Goal: Check status: Check status

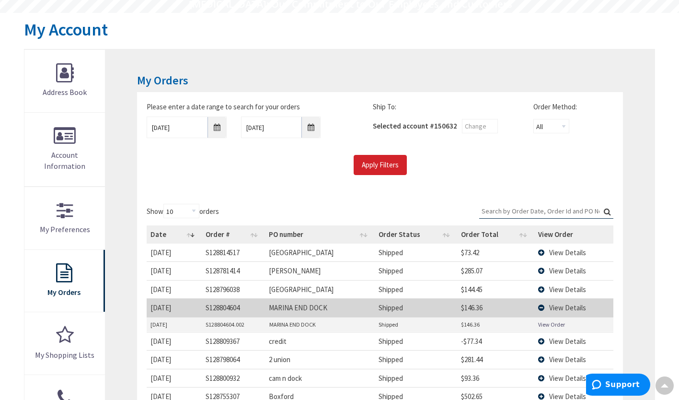
scroll to position [91, 0]
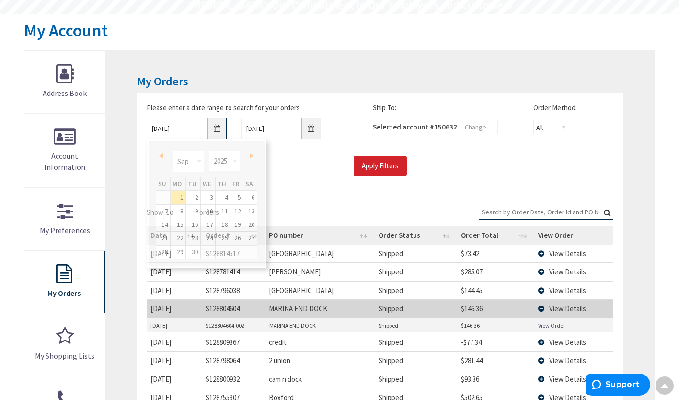
click at [216, 133] on input "[DATE]" at bounding box center [187, 128] width 80 height 22
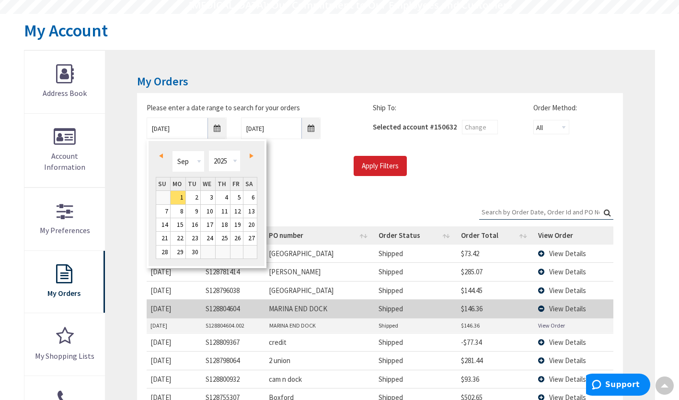
click at [159, 154] on span "Prev" at bounding box center [161, 155] width 4 height 5
click at [242, 154] on div "Prev Next Jan Feb Mar Apr May Jun [DATE] Aug Sep Oct Nov [DATE] 1981 1982 1983 …" at bounding box center [207, 162] width 102 height 29
click at [249, 153] on link "Next" at bounding box center [249, 155] width 13 height 13
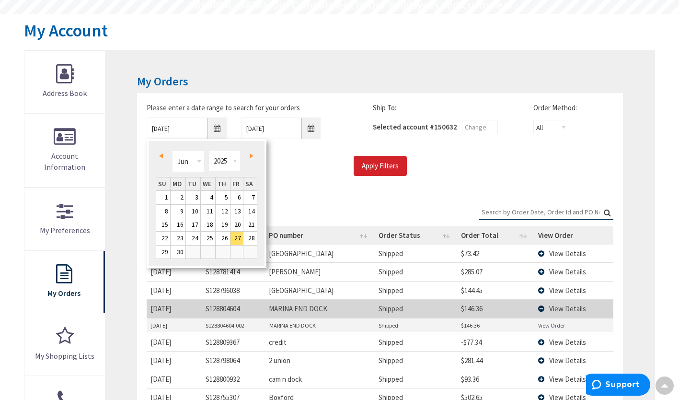
click at [249, 153] on link "Next" at bounding box center [249, 155] width 13 height 13
click at [203, 238] on link "23" at bounding box center [208, 237] width 14 height 13
type input "[DATE]"
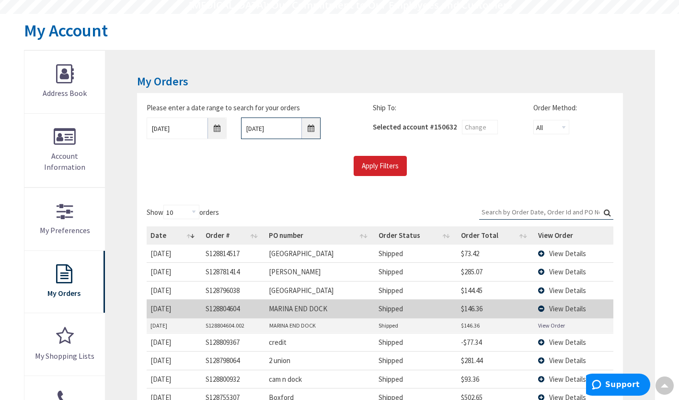
click at [313, 128] on input "[DATE]" at bounding box center [281, 128] width 80 height 22
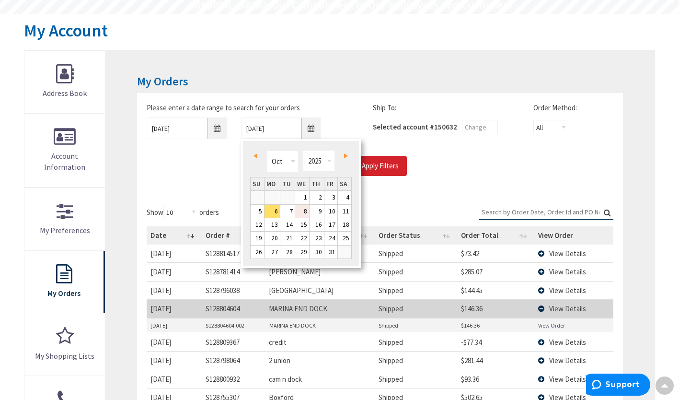
click at [303, 216] on link "8" at bounding box center [302, 211] width 14 height 13
type input "[DATE]"
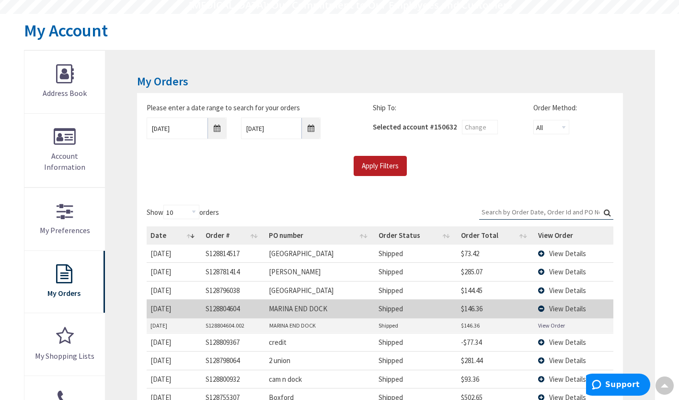
click at [382, 164] on input "Apply Filters" at bounding box center [380, 166] width 53 height 20
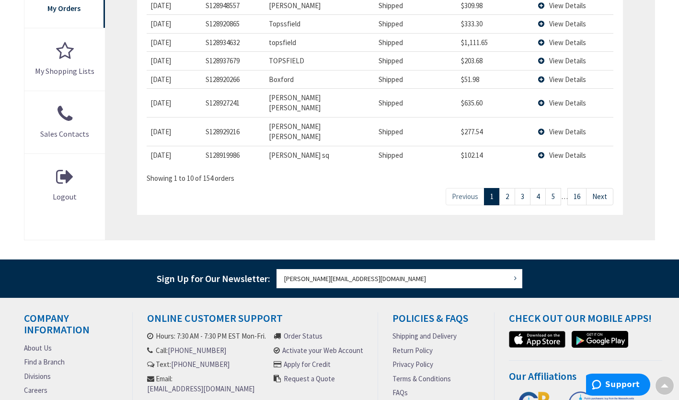
scroll to position [376, 0]
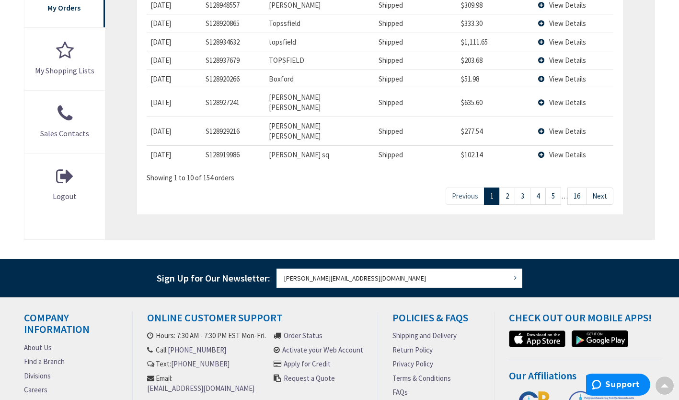
click at [604, 187] on link "Next" at bounding box center [599, 195] width 27 height 17
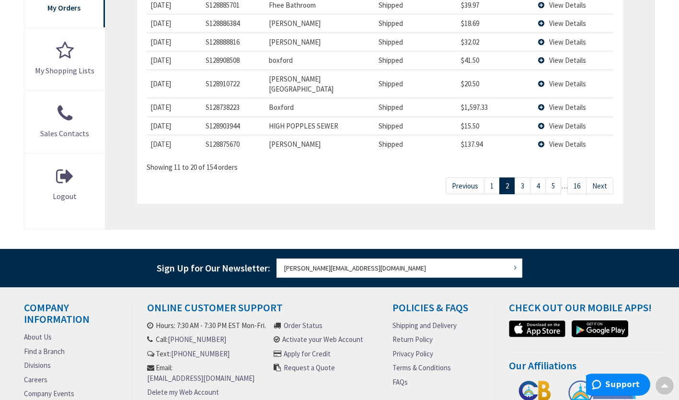
click at [604, 177] on link "Next" at bounding box center [599, 185] width 27 height 17
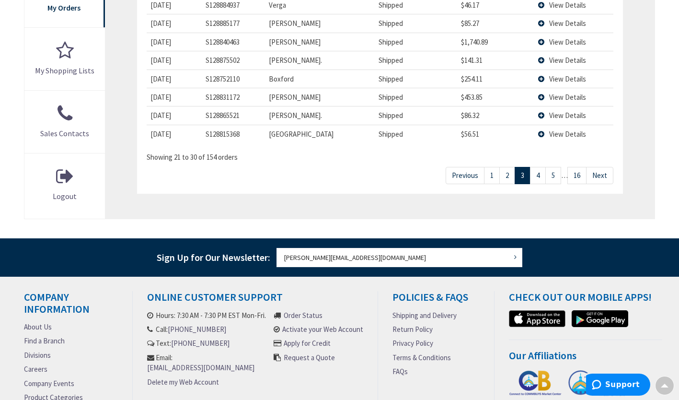
click at [604, 176] on link "Next" at bounding box center [599, 175] width 27 height 17
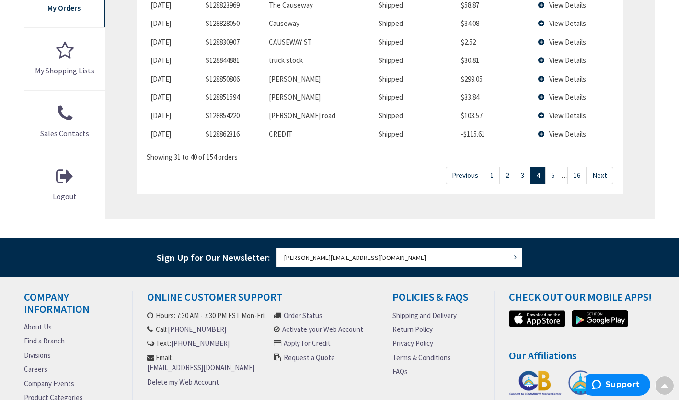
click at [604, 176] on link "Next" at bounding box center [599, 175] width 27 height 17
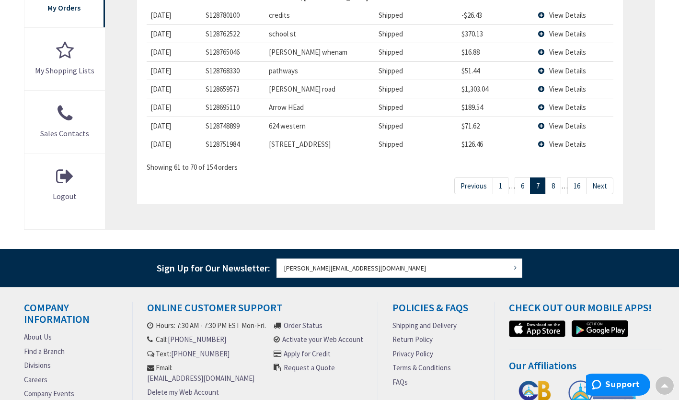
click at [578, 177] on link "16" at bounding box center [576, 185] width 19 height 17
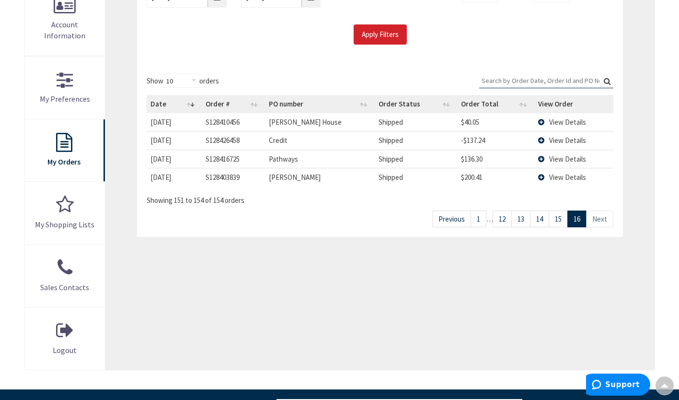
scroll to position [221, 0]
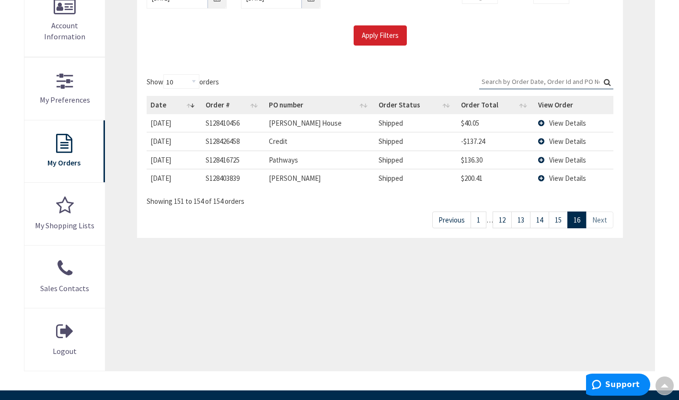
click at [560, 219] on link "15" at bounding box center [557, 219] width 19 height 17
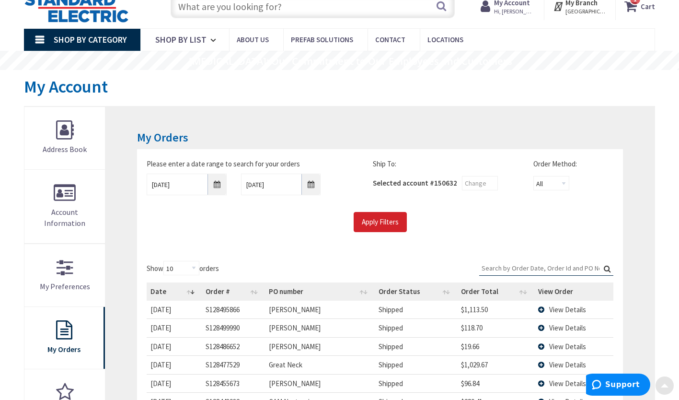
scroll to position [34, 0]
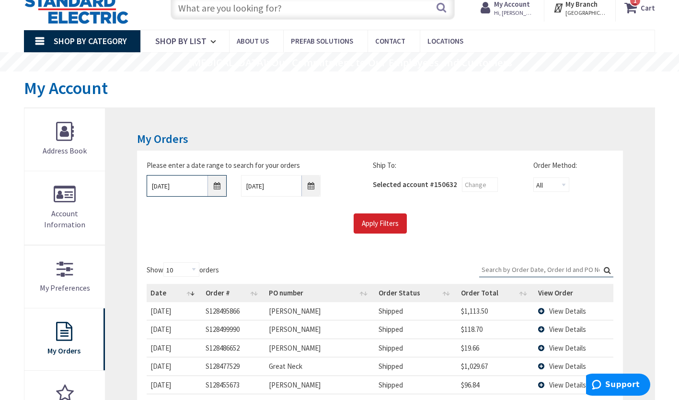
click at [218, 188] on input "[DATE]" at bounding box center [187, 186] width 80 height 22
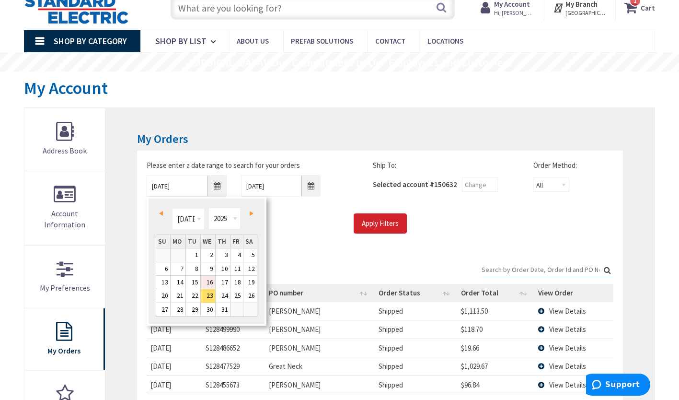
click at [206, 284] on link "16" at bounding box center [208, 281] width 14 height 13
type input "[DATE]"
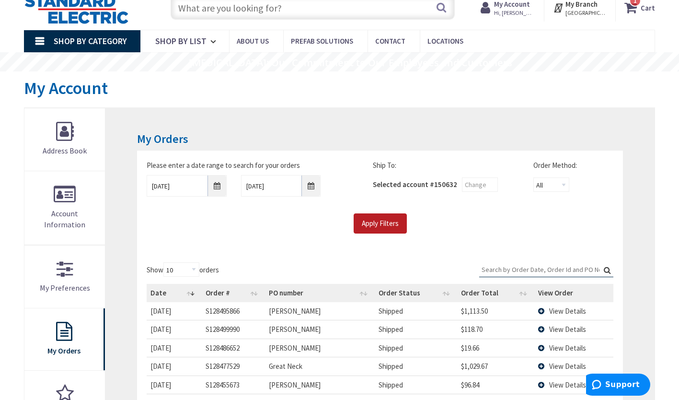
click at [387, 224] on input "Apply Filters" at bounding box center [380, 223] width 53 height 20
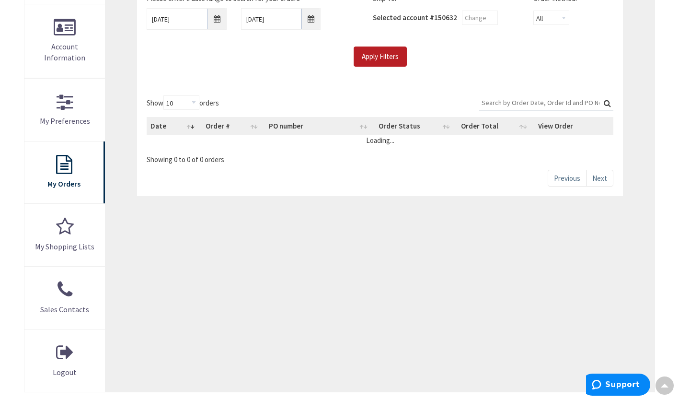
scroll to position [200, 0]
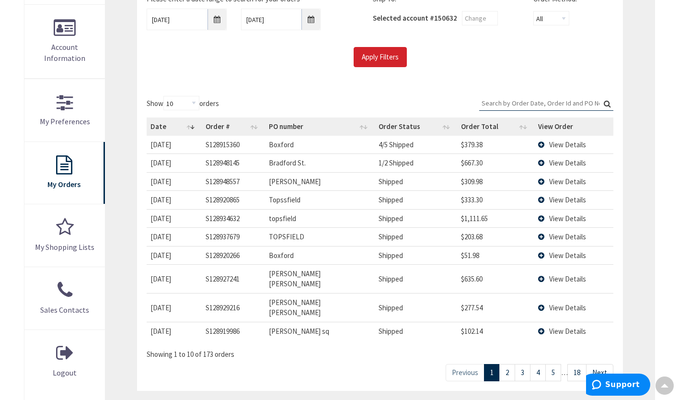
click at [579, 364] on link "18" at bounding box center [576, 372] width 19 height 17
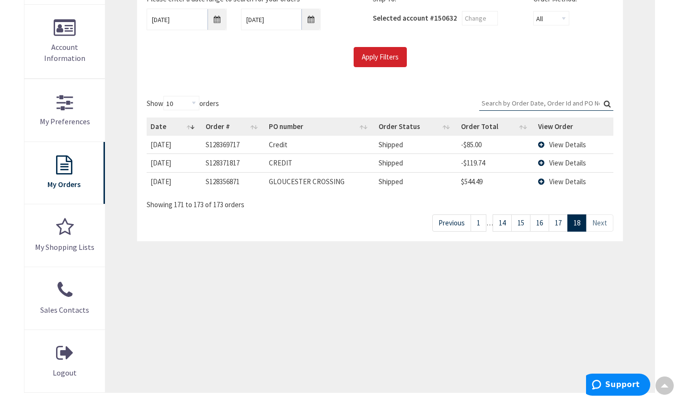
click at [560, 218] on link "17" at bounding box center [557, 222] width 19 height 17
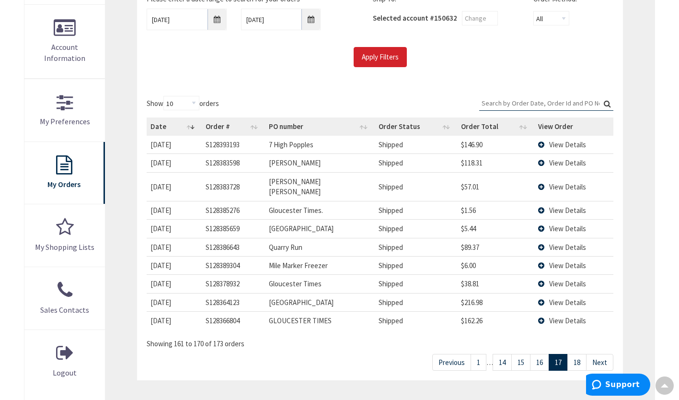
click at [544, 354] on link "16" at bounding box center [539, 362] width 19 height 17
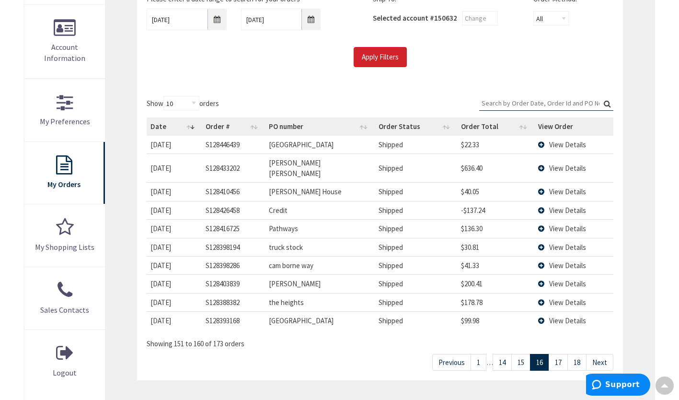
click at [526, 354] on link "15" at bounding box center [520, 362] width 19 height 17
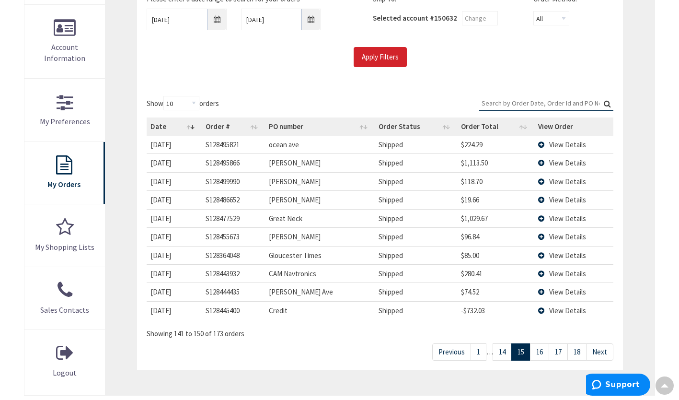
click at [503, 356] on link "14" at bounding box center [501, 351] width 19 height 17
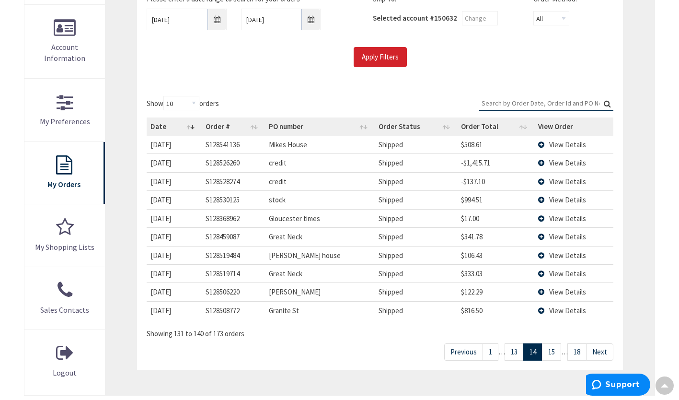
click at [515, 354] on link "13" at bounding box center [513, 351] width 19 height 17
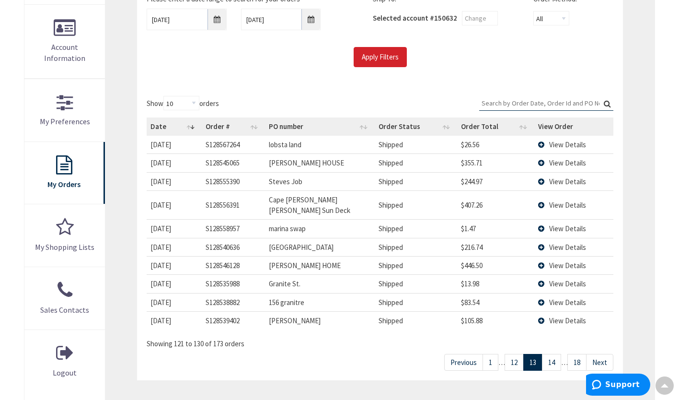
click at [515, 354] on link "12" at bounding box center [513, 362] width 19 height 17
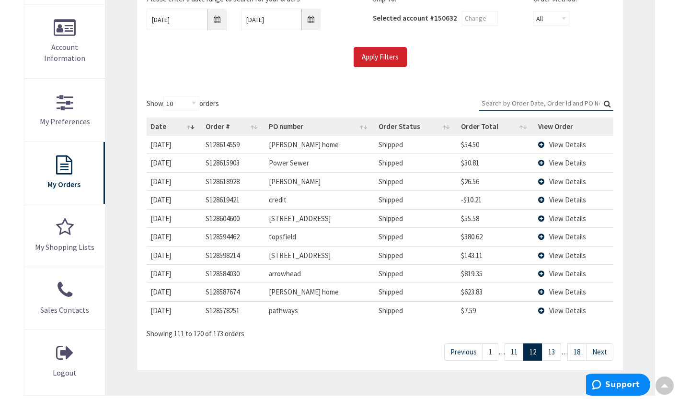
click at [515, 354] on link "11" at bounding box center [513, 351] width 19 height 17
click at [515, 354] on link "10" at bounding box center [513, 351] width 19 height 17
click at [515, 354] on link "9" at bounding box center [516, 351] width 16 height 17
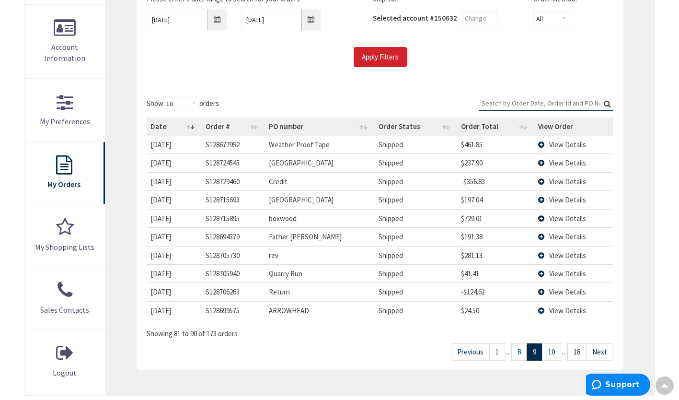
click at [515, 354] on link "8" at bounding box center [519, 351] width 16 height 17
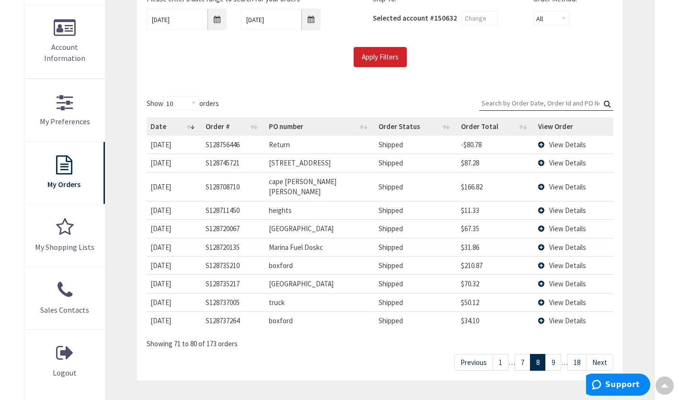
click at [557, 355] on link "9" at bounding box center [553, 362] width 16 height 17
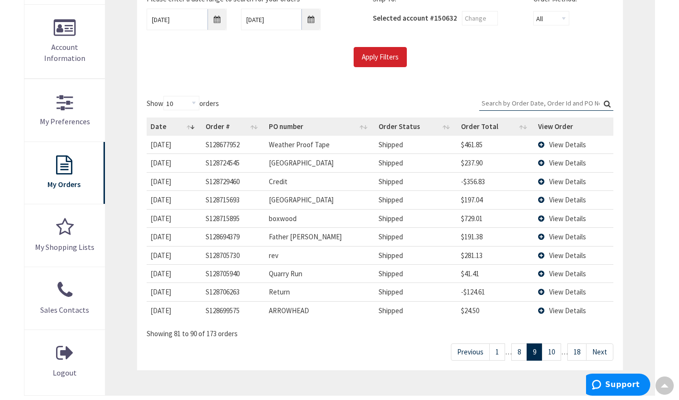
click at [521, 353] on link "8" at bounding box center [519, 351] width 16 height 17
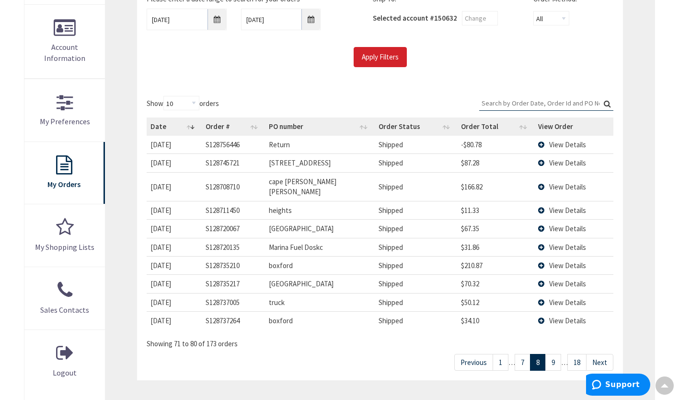
click at [520, 354] on link "7" at bounding box center [522, 362] width 16 height 17
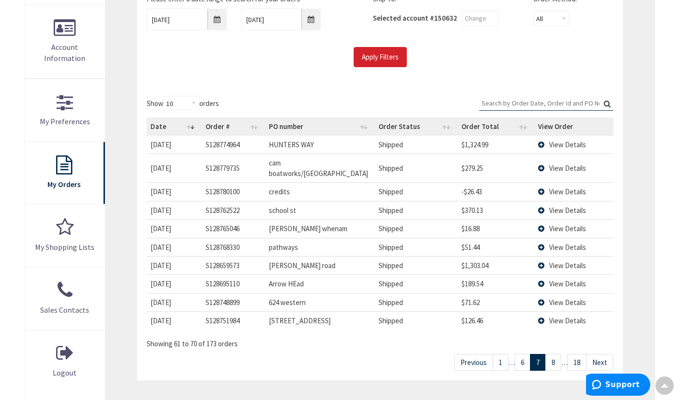
click at [520, 354] on link "6" at bounding box center [522, 362] width 16 height 17
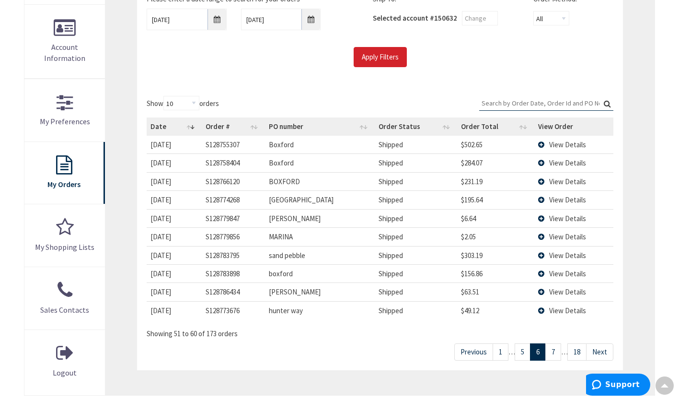
click at [520, 353] on link "5" at bounding box center [522, 351] width 16 height 17
click at [520, 353] on link "4" at bounding box center [522, 351] width 16 height 17
click at [520, 353] on link "3" at bounding box center [522, 351] width 16 height 17
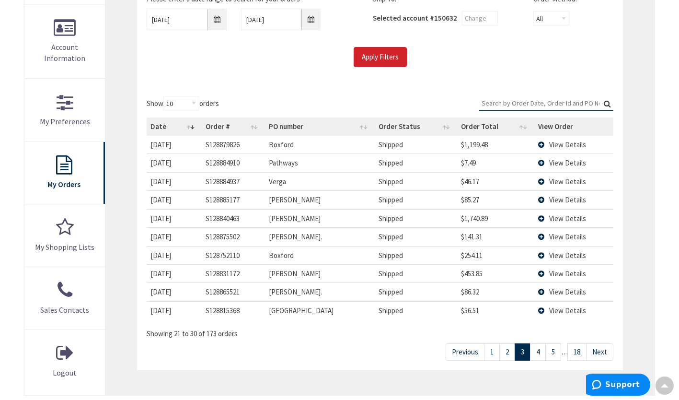
click at [506, 350] on link "2" at bounding box center [507, 351] width 16 height 17
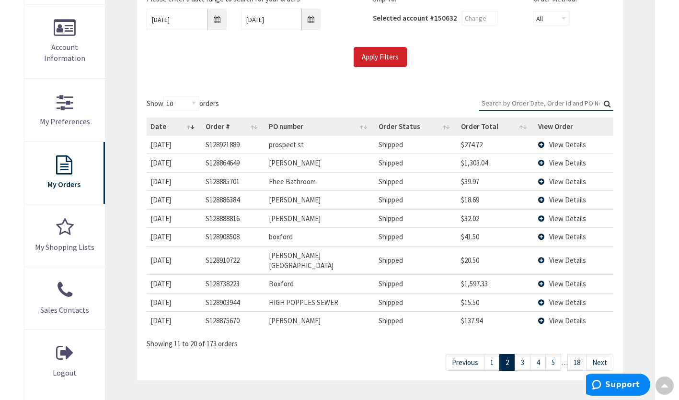
click at [494, 354] on link "1" at bounding box center [492, 362] width 16 height 17
